Goal: Entertainment & Leisure: Consume media (video, audio)

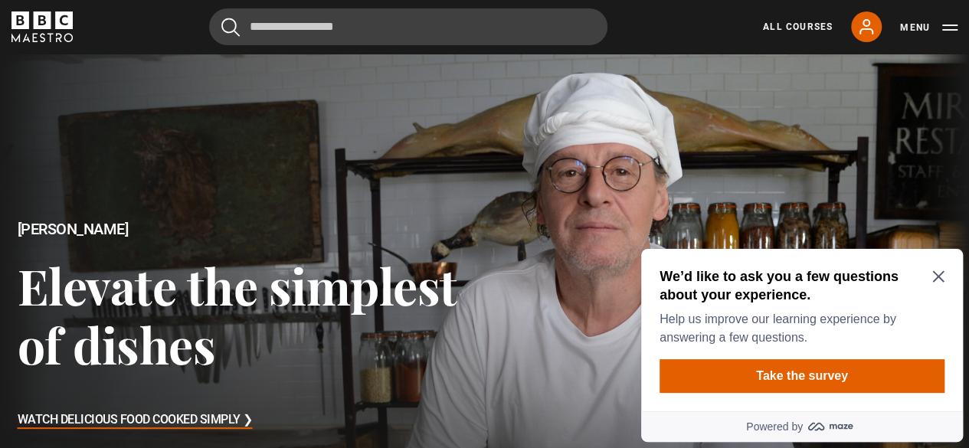
click at [940, 278] on icon "Close Maze Prompt" at bounding box center [937, 276] width 11 height 11
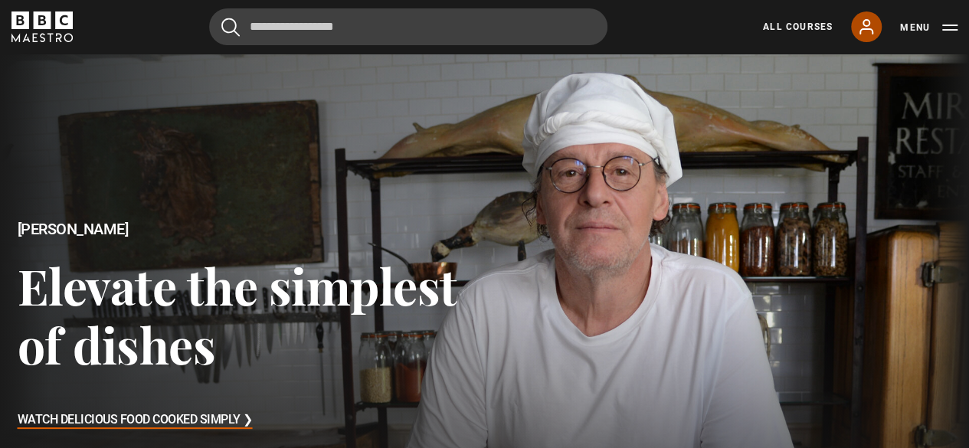
click at [863, 31] on icon at bounding box center [866, 27] width 18 height 18
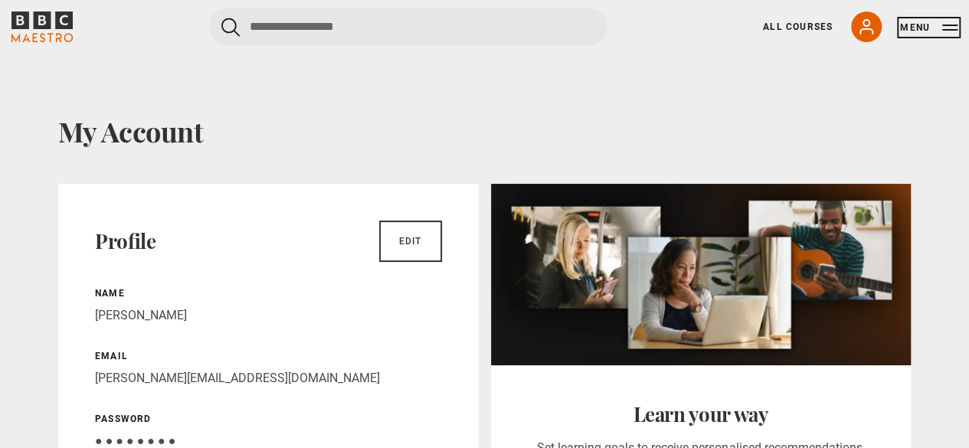
click at [912, 27] on button "Menu" at bounding box center [928, 27] width 57 height 15
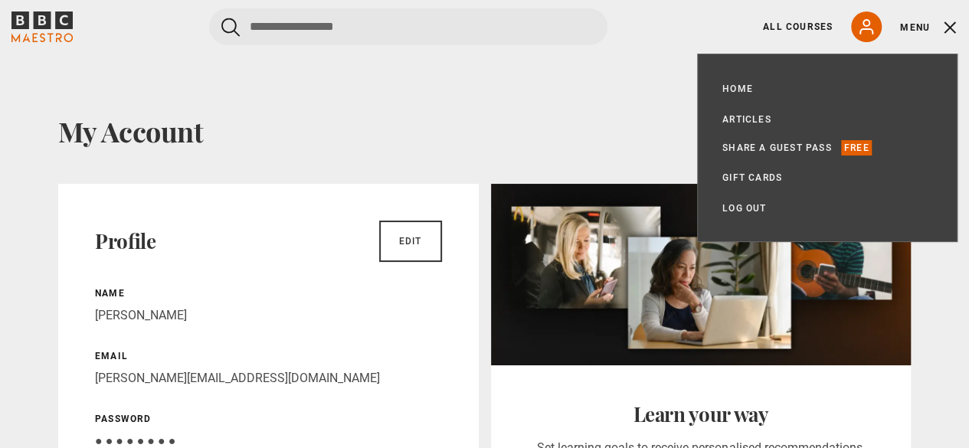
click at [784, 18] on div "All Courses My Account Search Menu" at bounding box center [851, 26] width 213 height 31
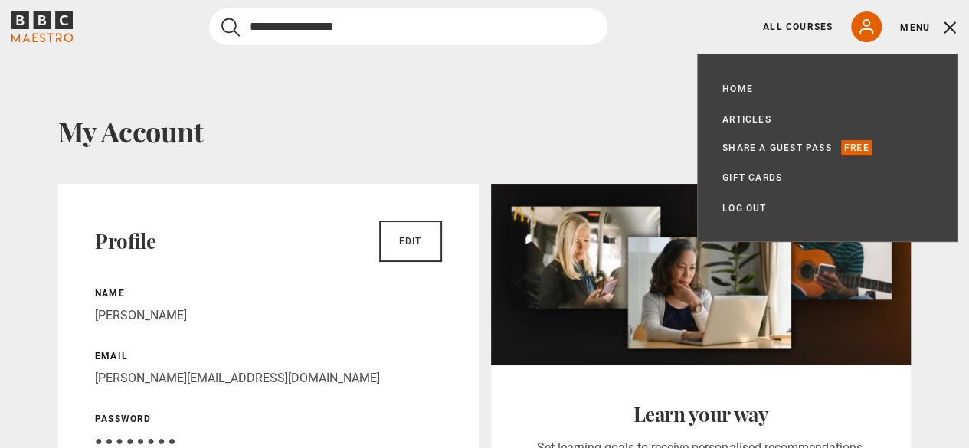
click at [498, 20] on input "Search" at bounding box center [408, 26] width 398 height 37
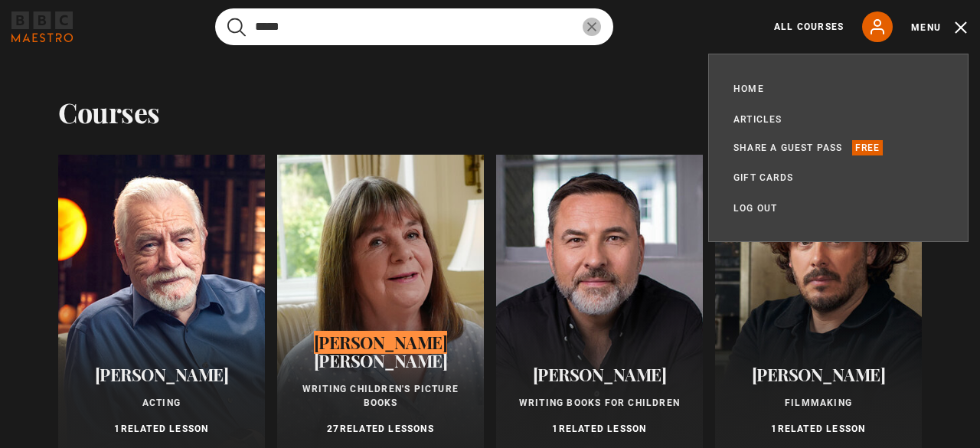
type input "*****"
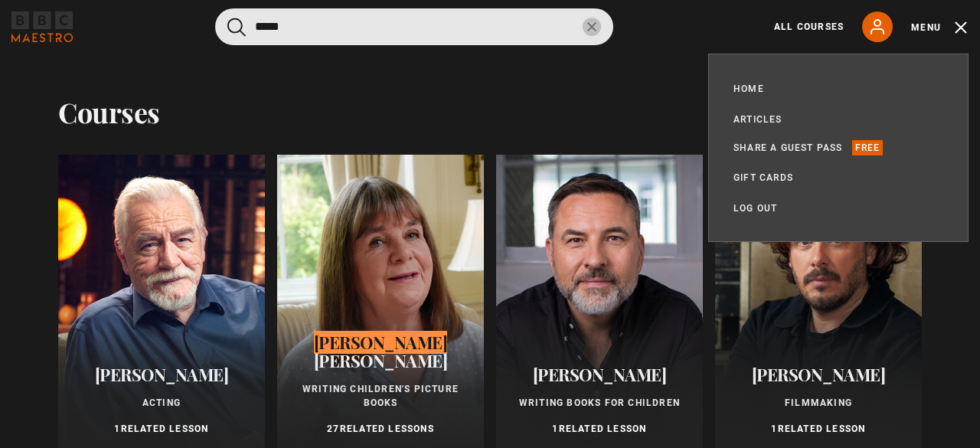
click at [372, 284] on div at bounding box center [380, 305] width 207 height 300
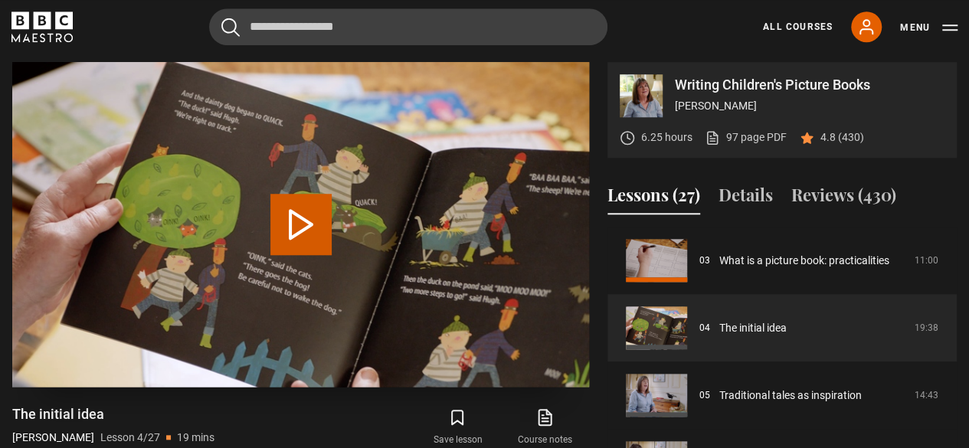
click at [296, 226] on button "Play Lesson The initial idea" at bounding box center [300, 224] width 61 height 61
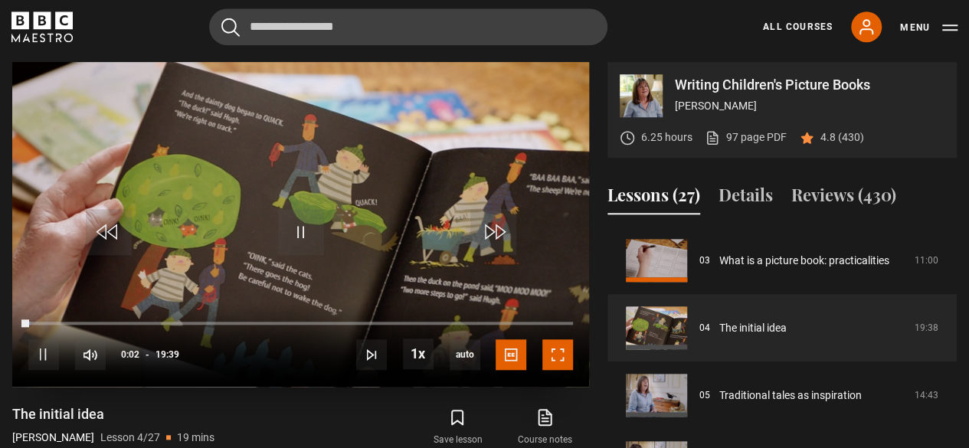
click at [556, 356] on span "Video Player" at bounding box center [557, 354] width 31 height 31
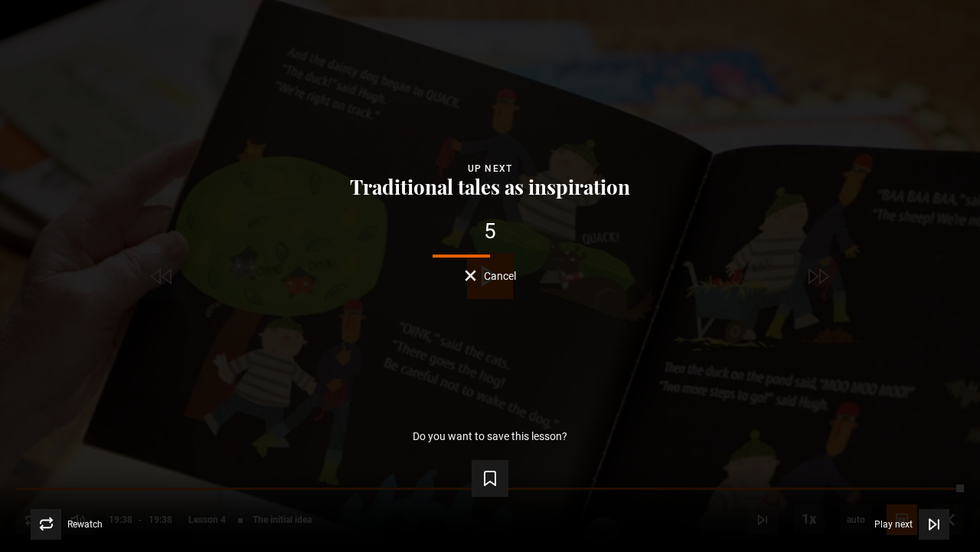
click at [482, 286] on div "Lesson Completed Up next Traditional tales as inspiration 5 Cancel Do you want …" at bounding box center [490, 276] width 980 height 552
click at [481, 279] on button "Cancel" at bounding box center [490, 275] width 51 height 11
